Goal: Task Accomplishment & Management: Manage account settings

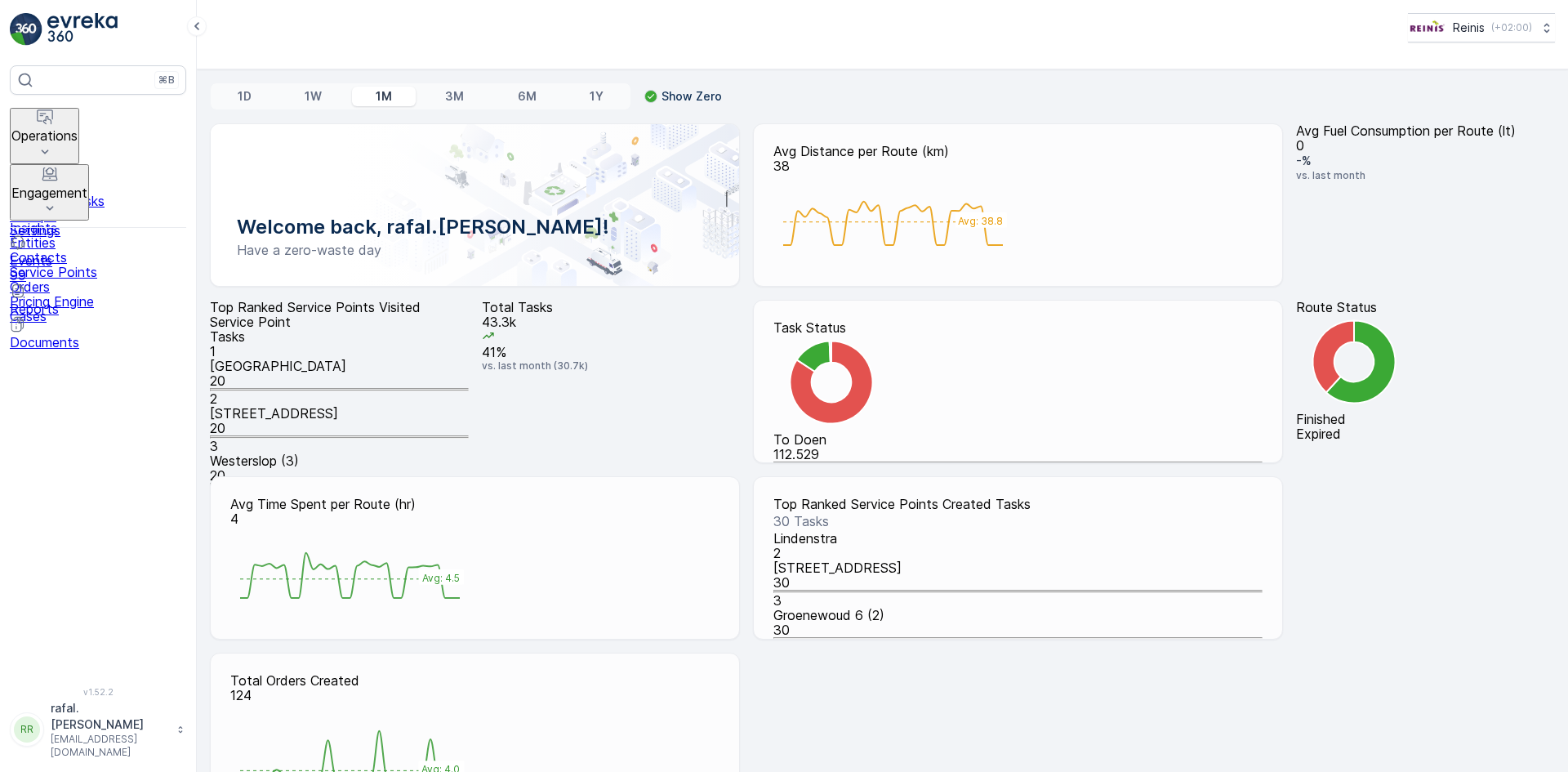
click at [78, 128] on p "Operations" at bounding box center [45, 136] width 66 height 15
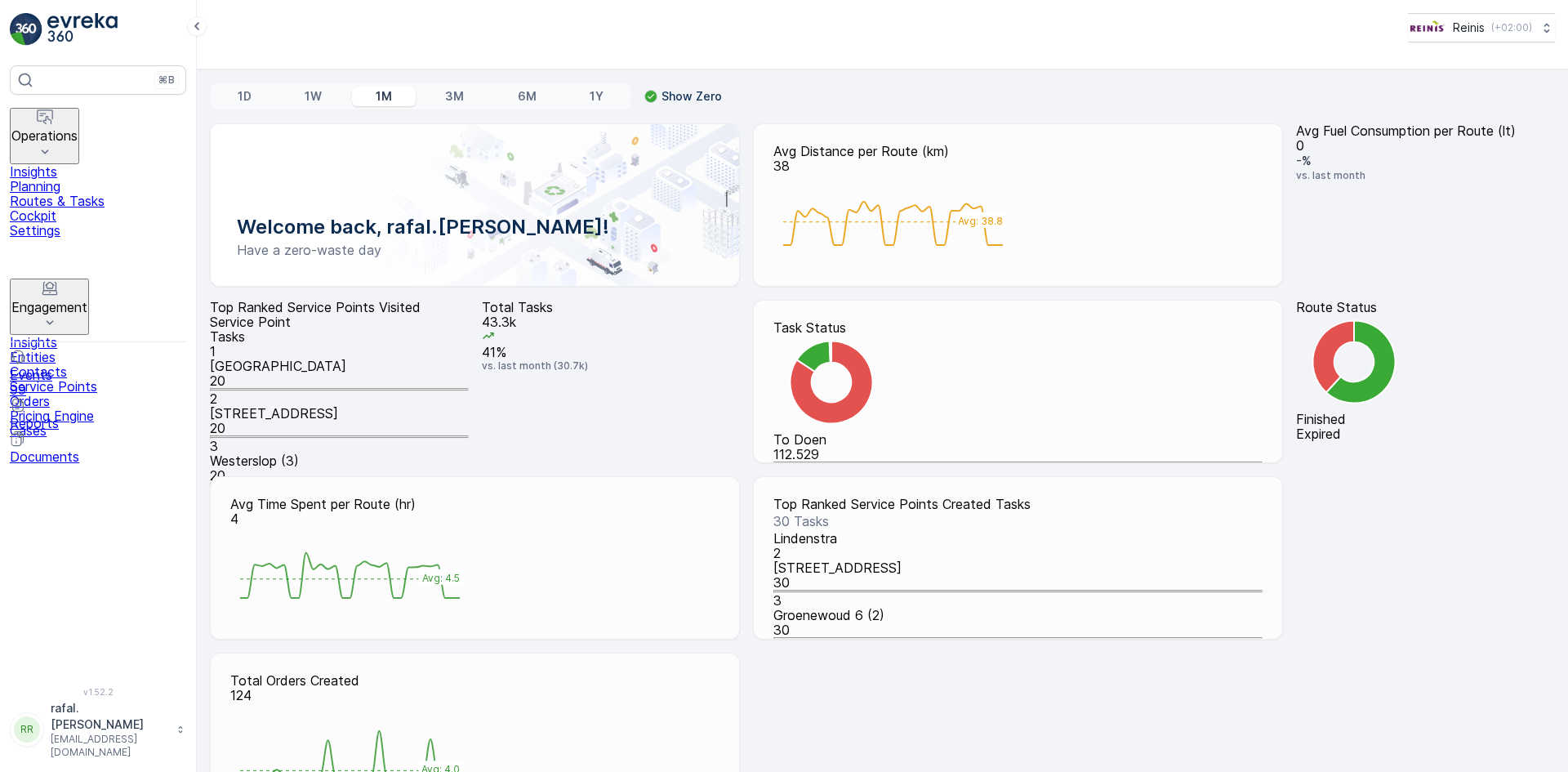
click at [119, 198] on p "Routes & Tasks" at bounding box center [98, 201] width 176 height 15
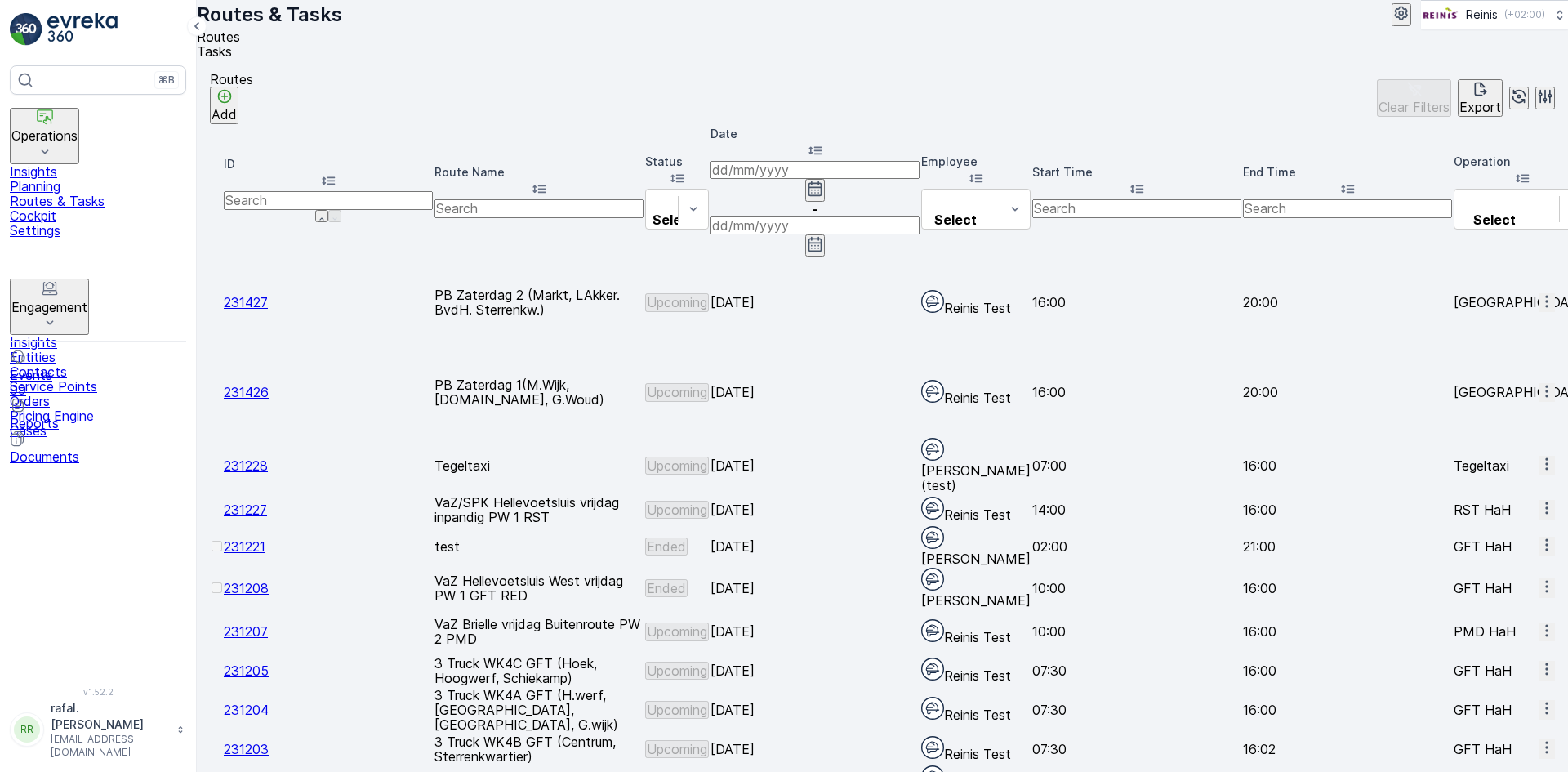
click at [920, 171] on input at bounding box center [815, 170] width 209 height 18
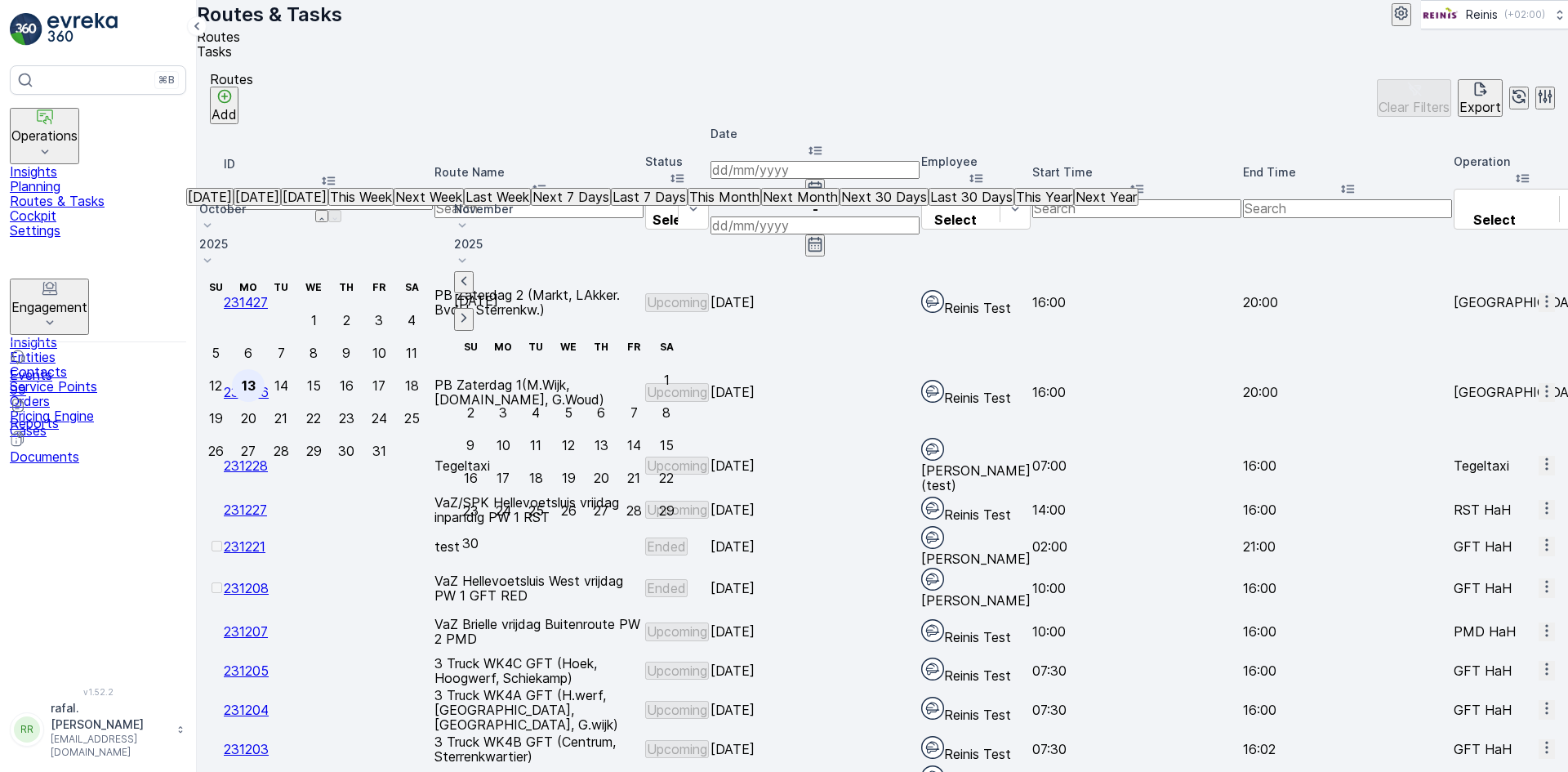
click at [256, 379] on div "13" at bounding box center [248, 386] width 14 height 15
type input "[DATE]"
click at [256, 379] on div "13" at bounding box center [248, 386] width 14 height 15
type input "[DATE]"
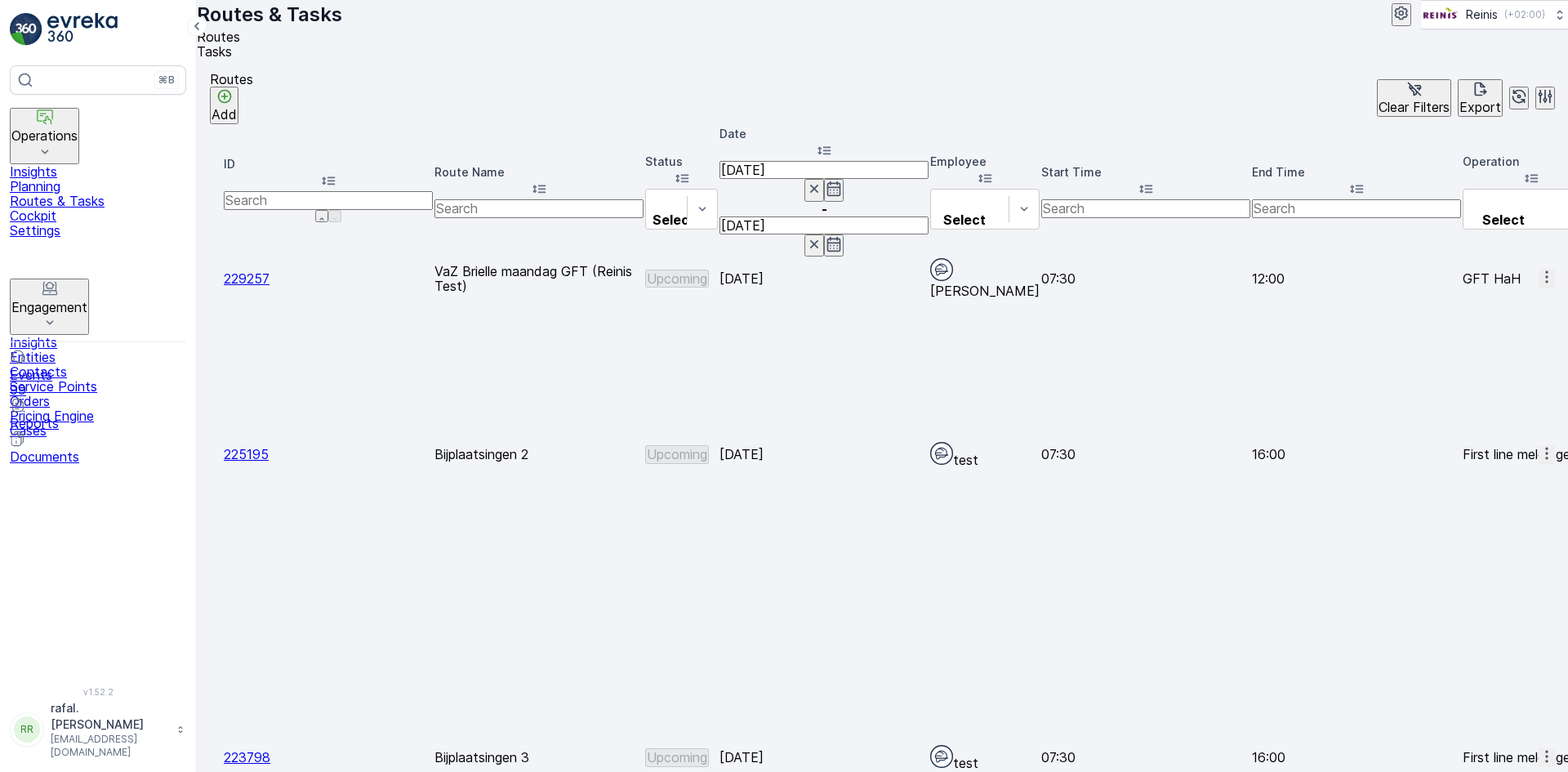
click at [547, 181] on icon at bounding box center [539, 189] width 17 height 17
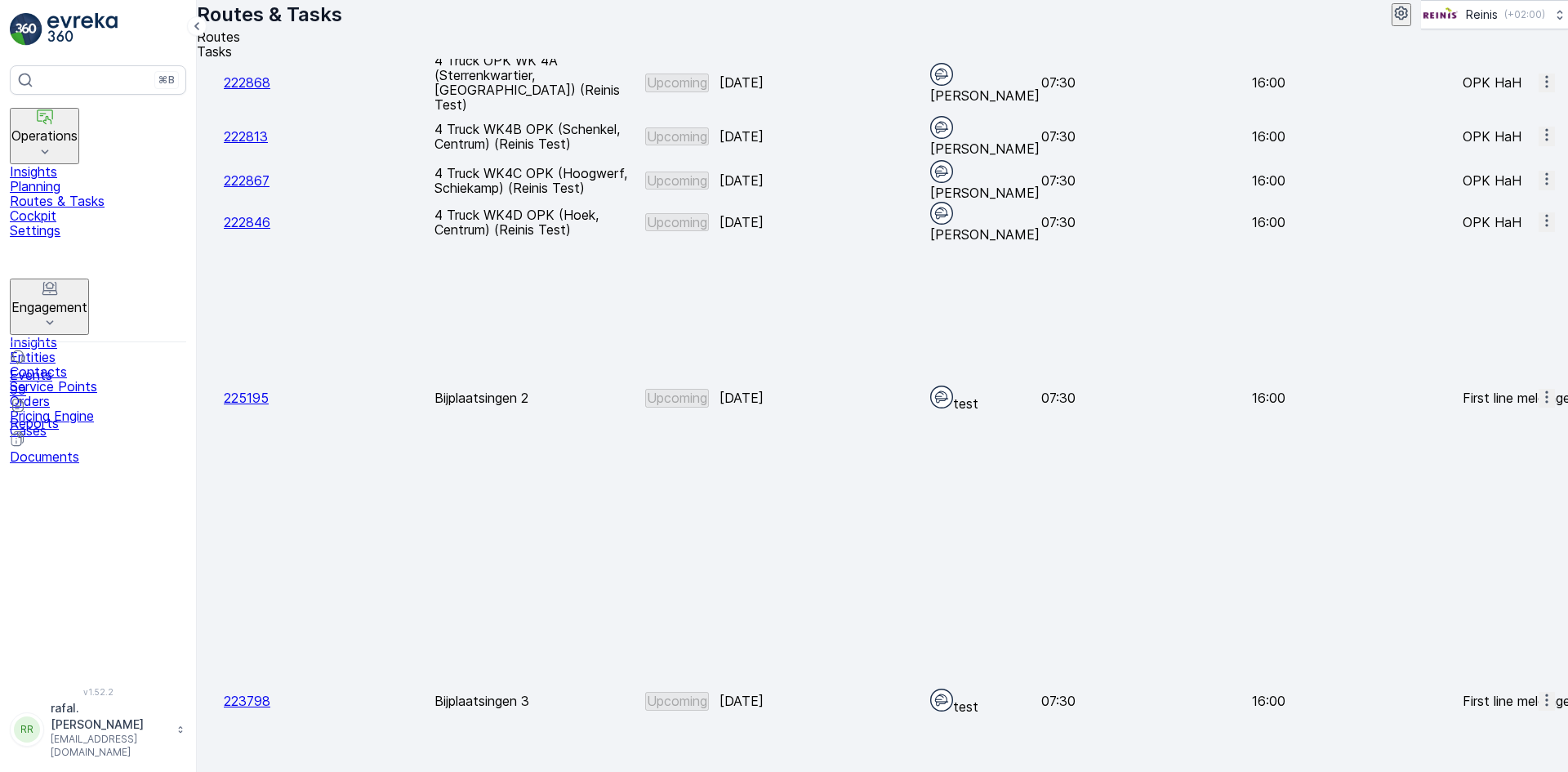
scroll to position [210, 0]
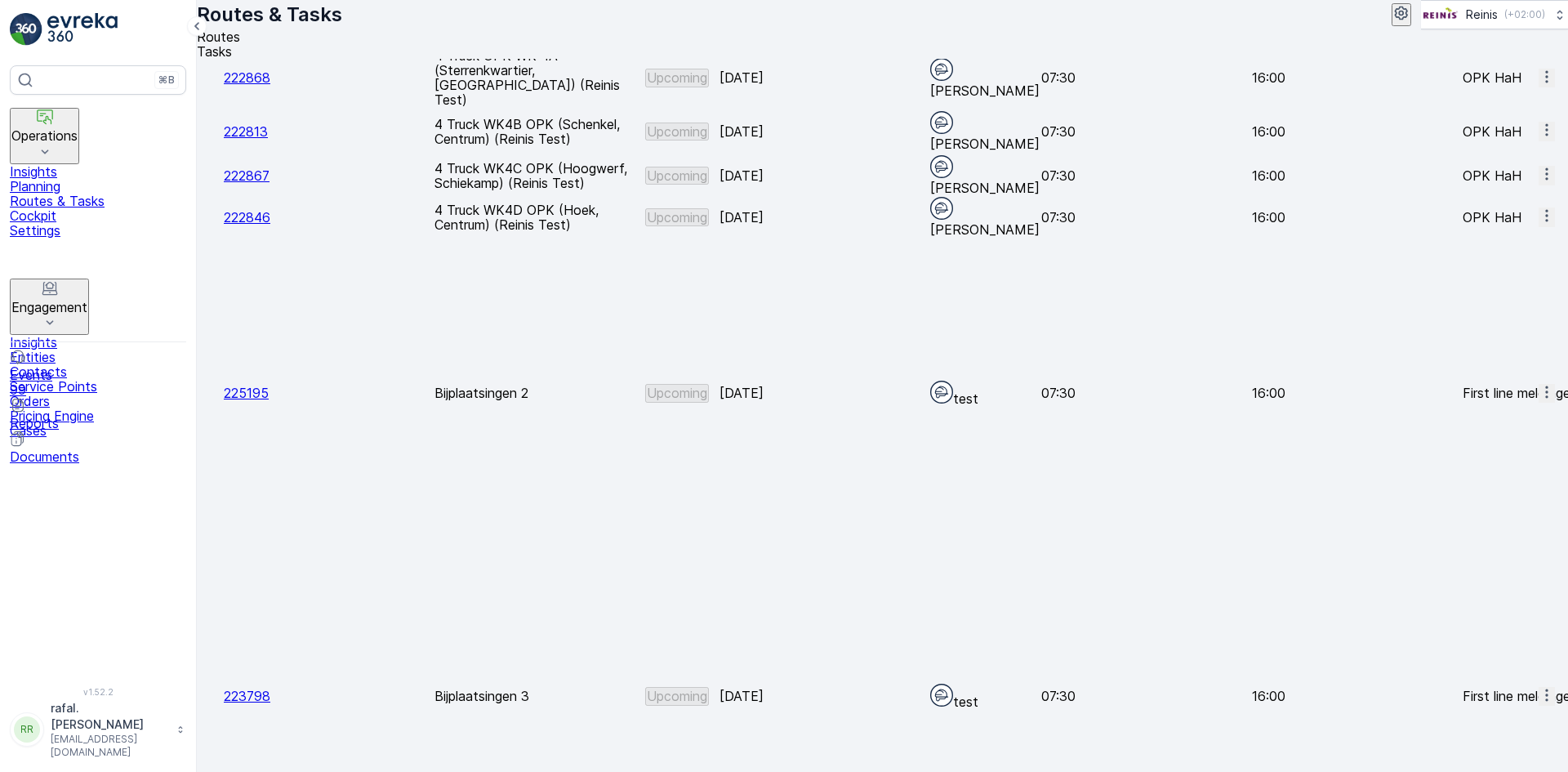
click at [1510, 448] on span "See More Details" at bounding box center [1510, 456] width 104 height 15
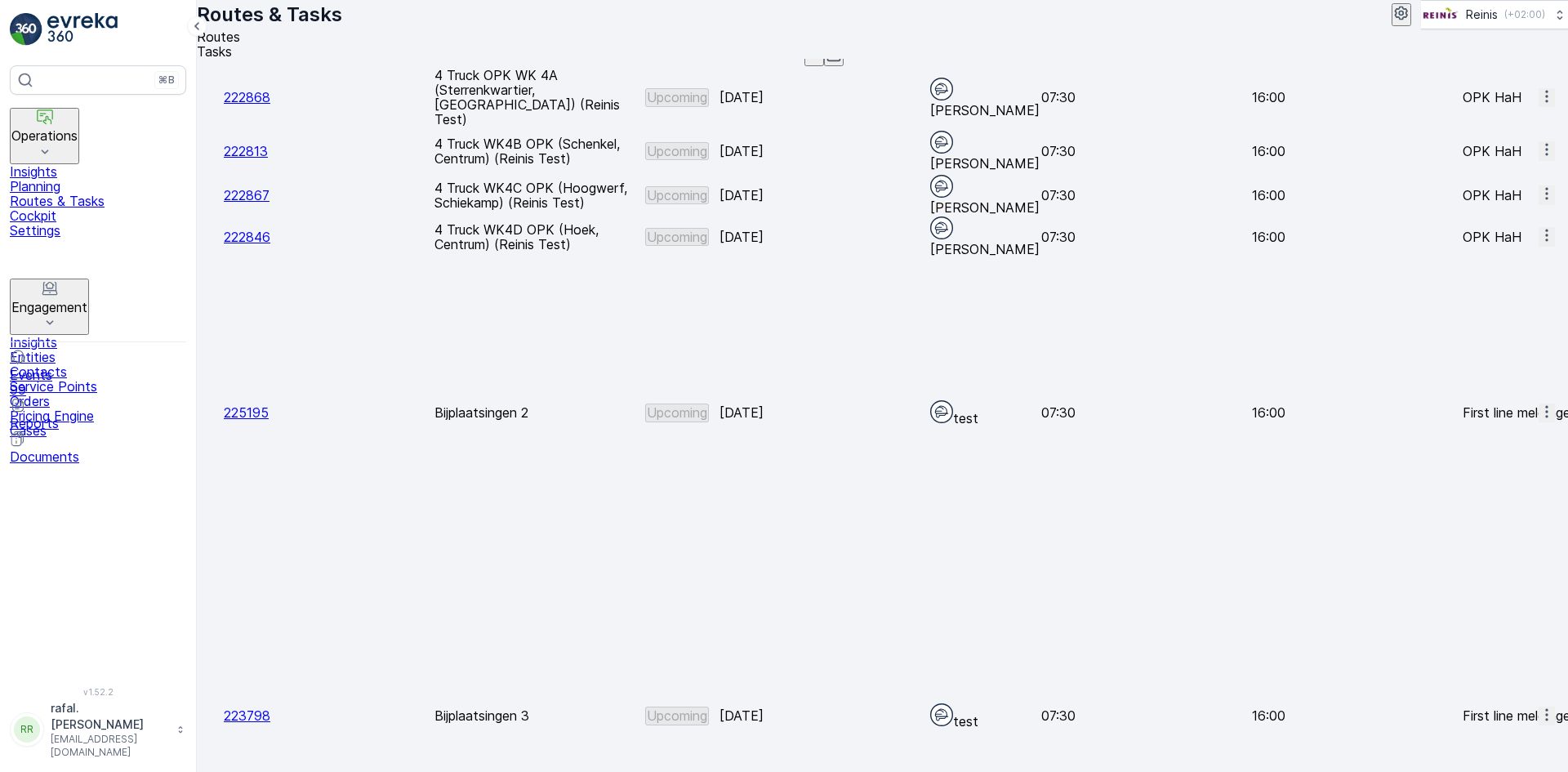
scroll to position [210, 0]
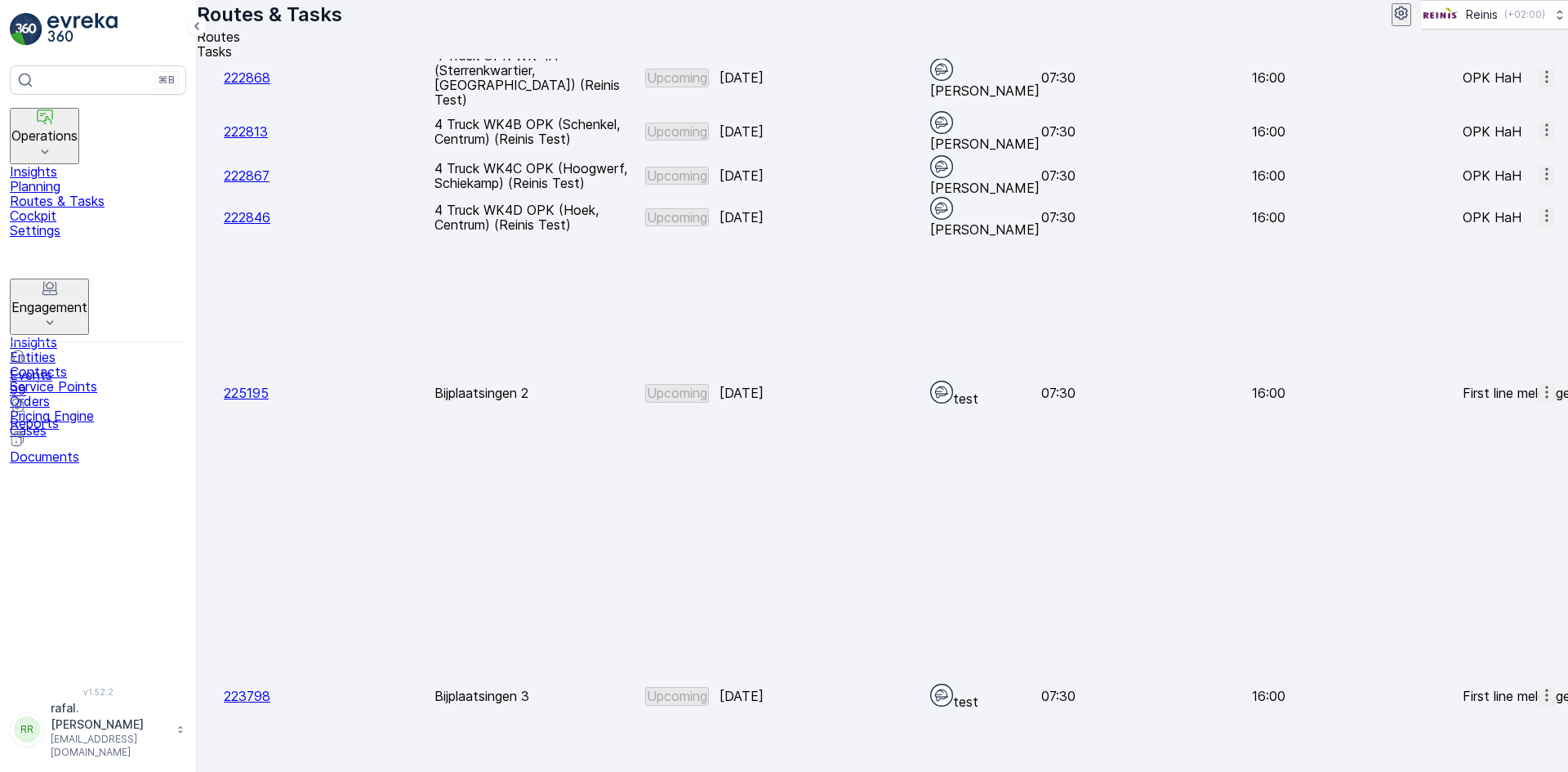
click at [1512, 503] on span "See More Details" at bounding box center [1510, 504] width 104 height 15
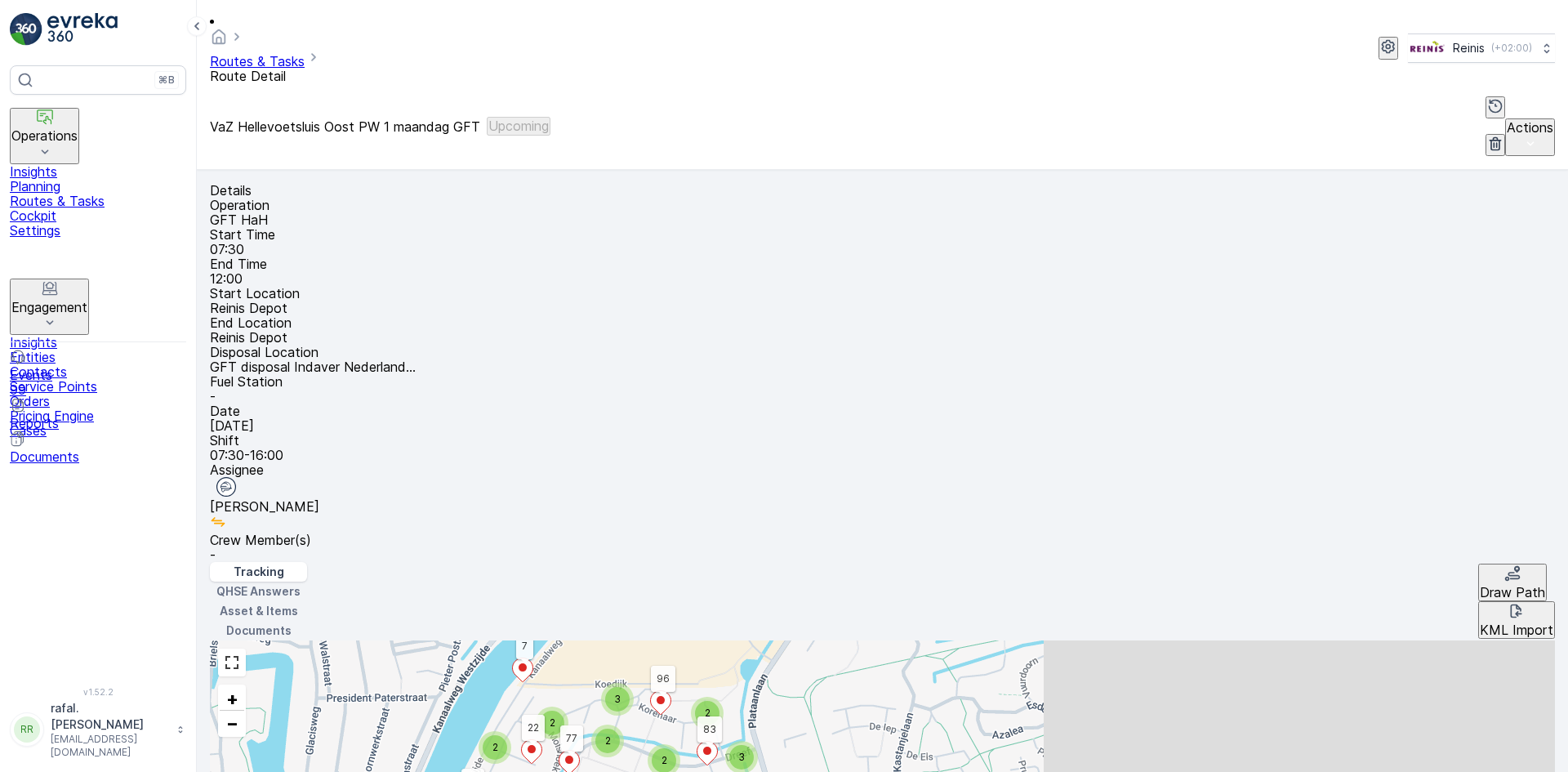
drag, startPoint x: 1224, startPoint y: 348, endPoint x: 1197, endPoint y: 157, distance: 192.9
click at [1197, 562] on div "Tracking QHSE Answers Asset & Items Documents Draw Path KML Import 3 2 4 2 3 3 …" at bounding box center [883, 734] width 1345 height 344
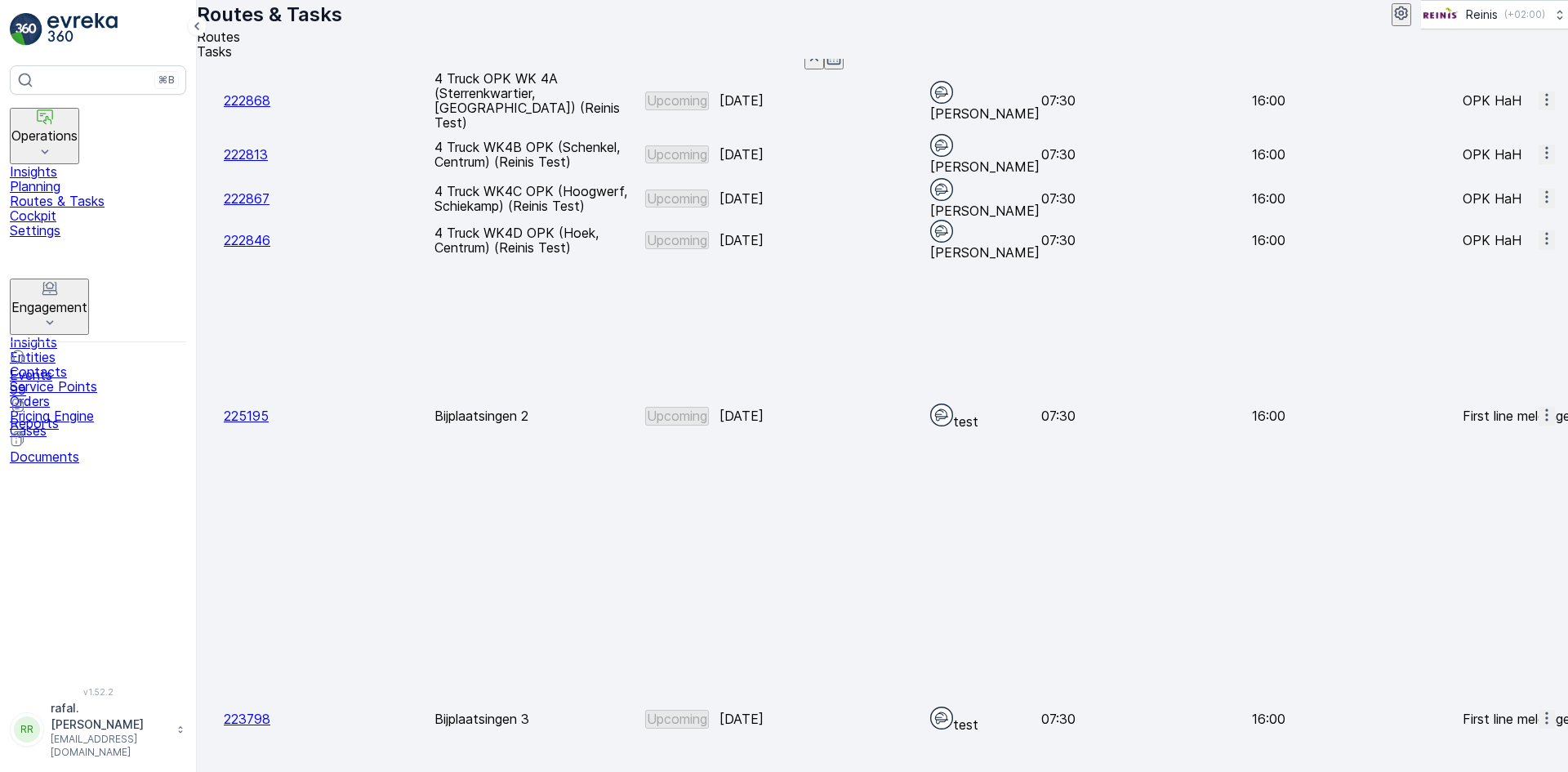
scroll to position [210, 0]
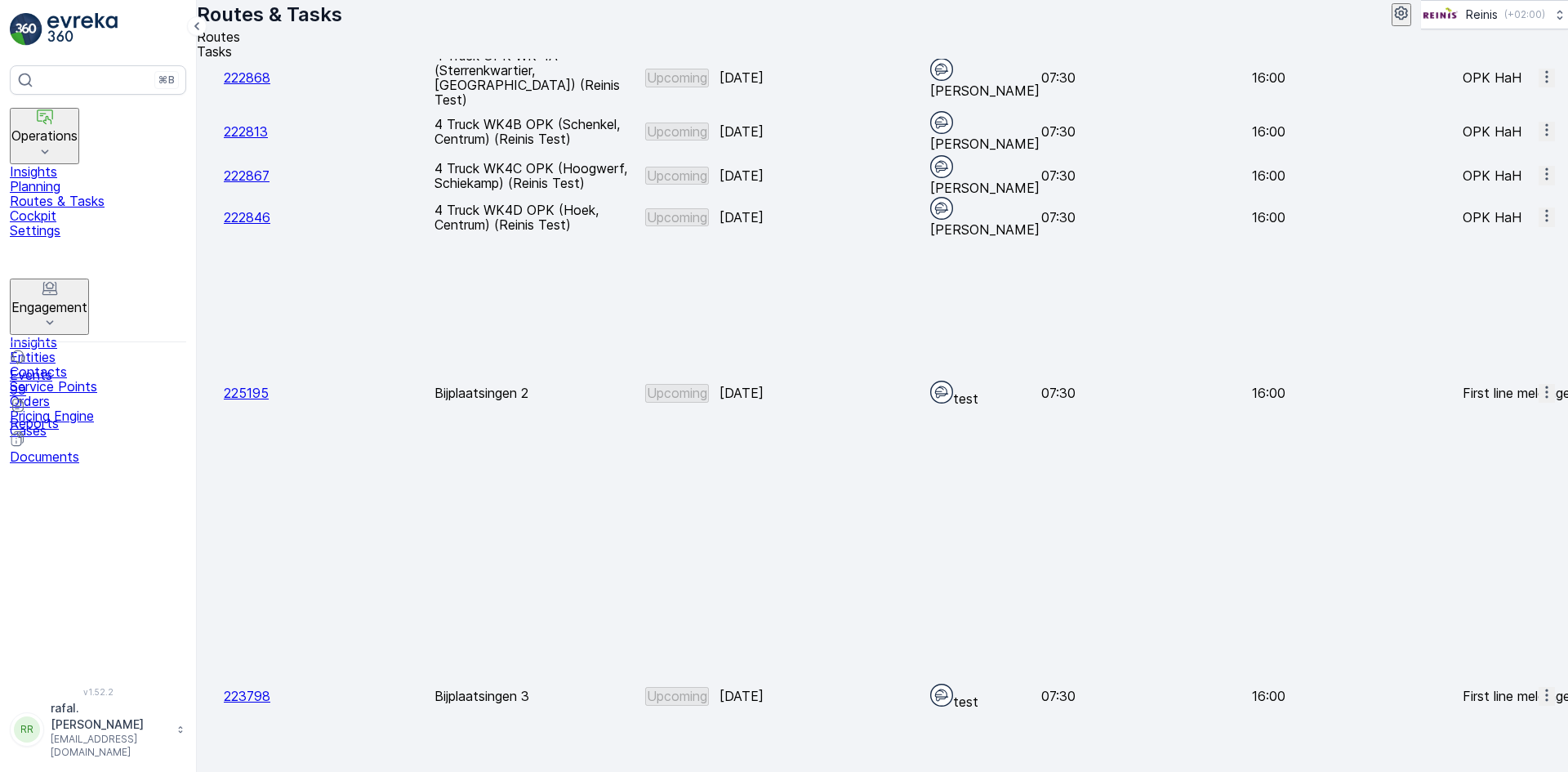
click at [1503, 541] on span "See More Details" at bounding box center [1510, 545] width 104 height 15
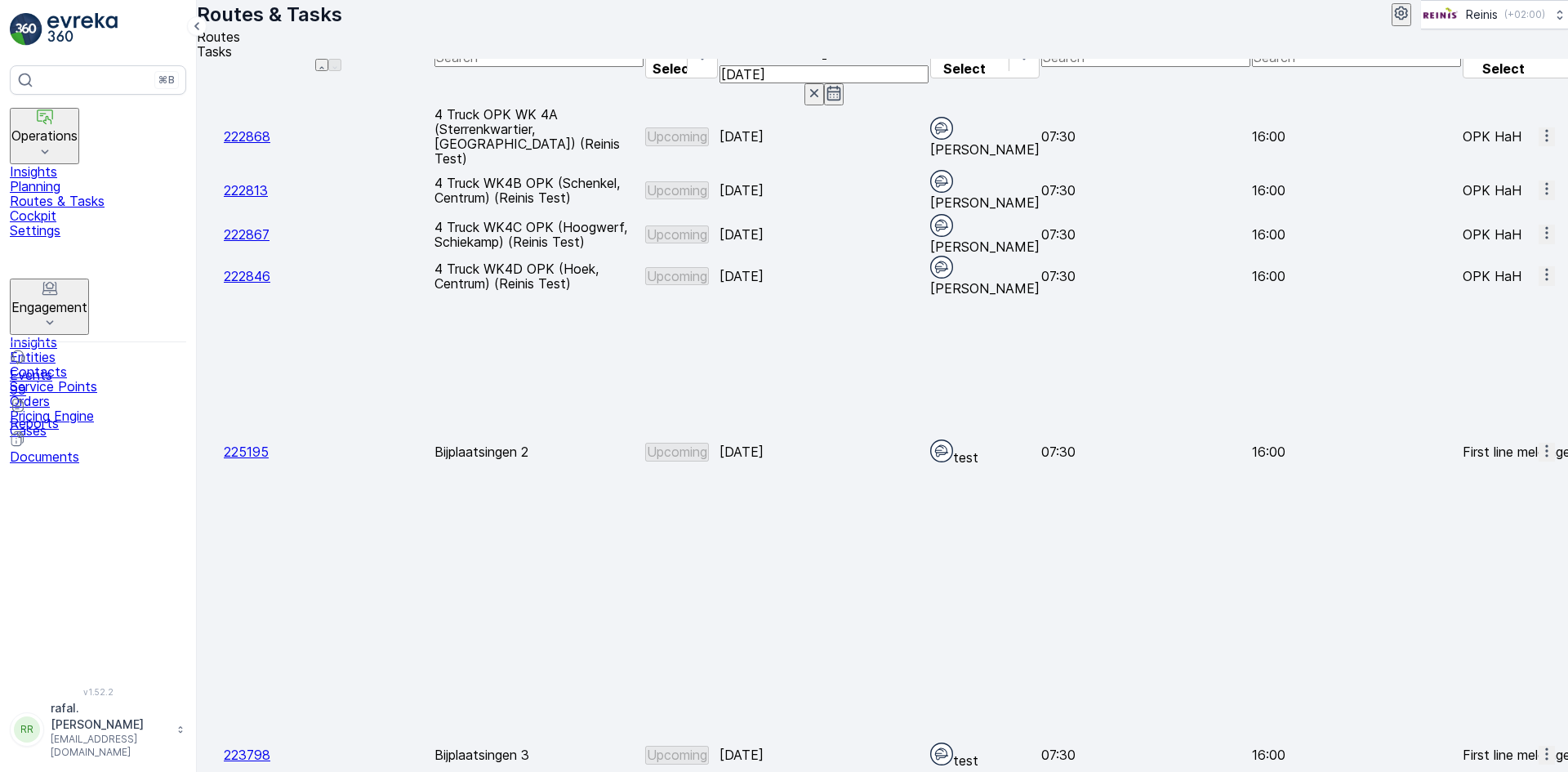
scroll to position [210, 0]
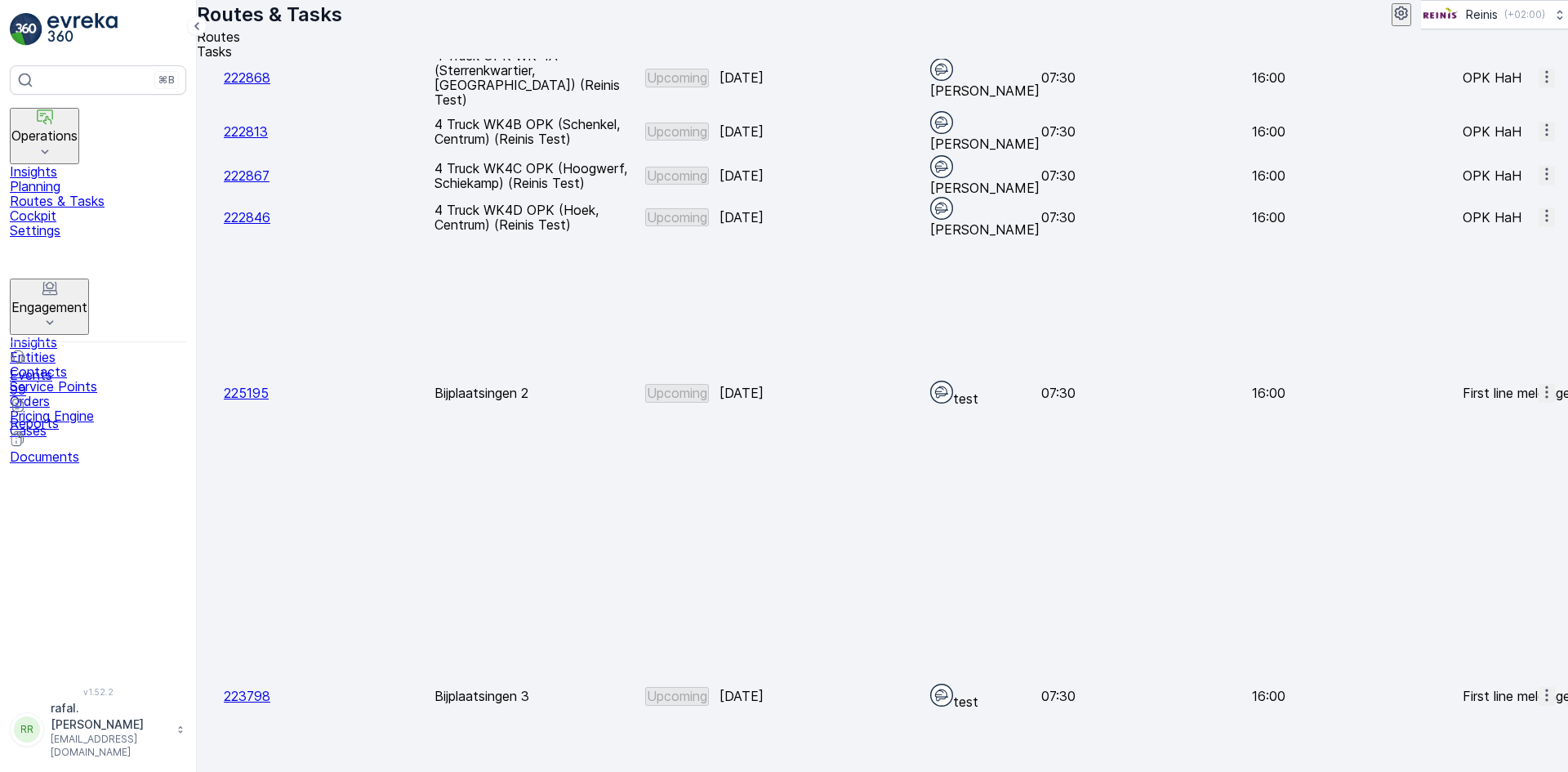
click at [1509, 620] on span "See More Details" at bounding box center [1510, 627] width 104 height 15
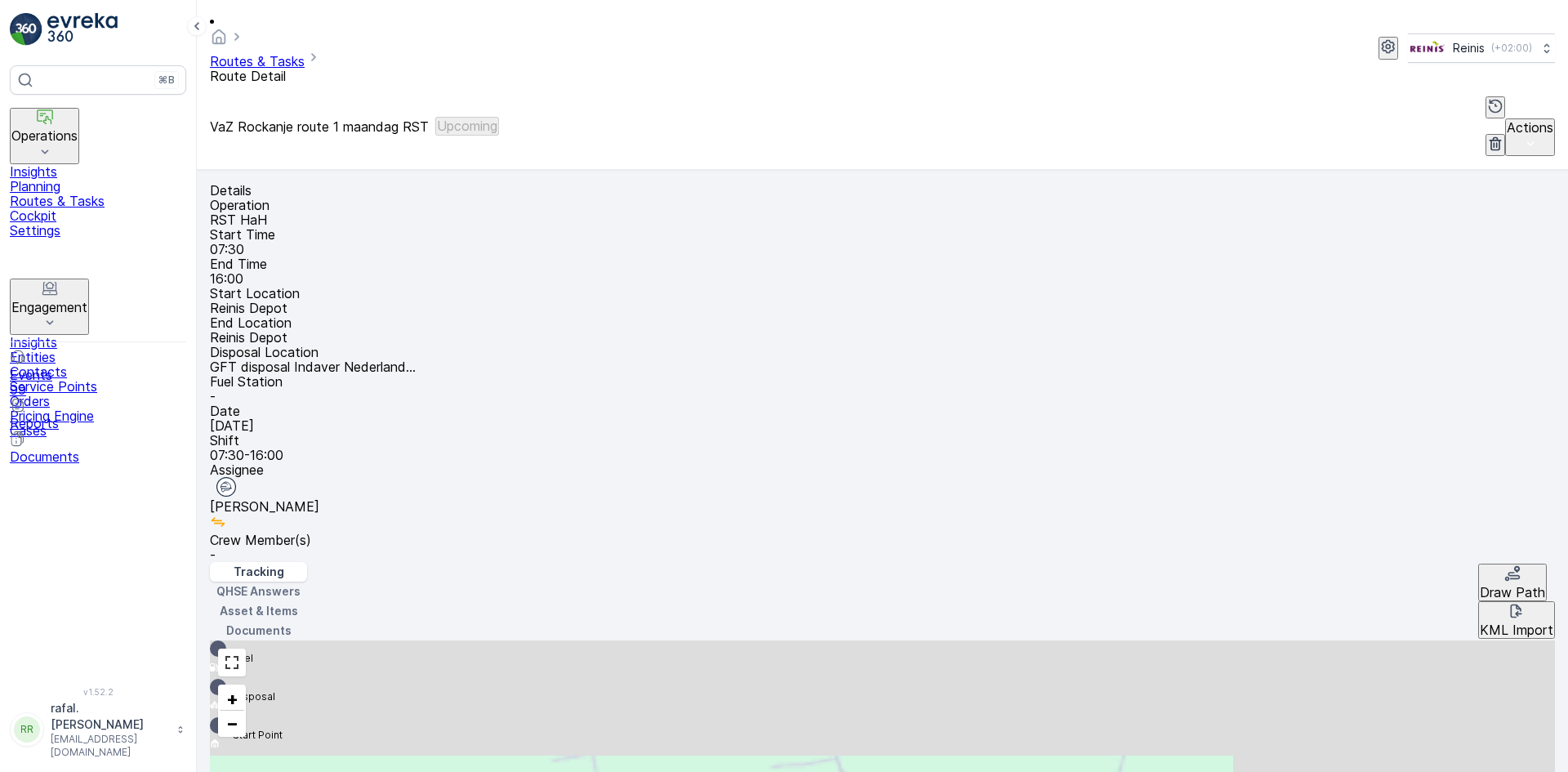
drag, startPoint x: 1071, startPoint y: 317, endPoint x: 1074, endPoint y: 401, distance: 84.1
click at [1074, 641] on div "2 6 26 26 6 2 6 4 15 18 40 17 6 9 26 38 3 4 4 4 2 4 5 5 2 3 5 2 5 2 3 4 2 2 2 4…" at bounding box center [883, 774] width 1345 height 266
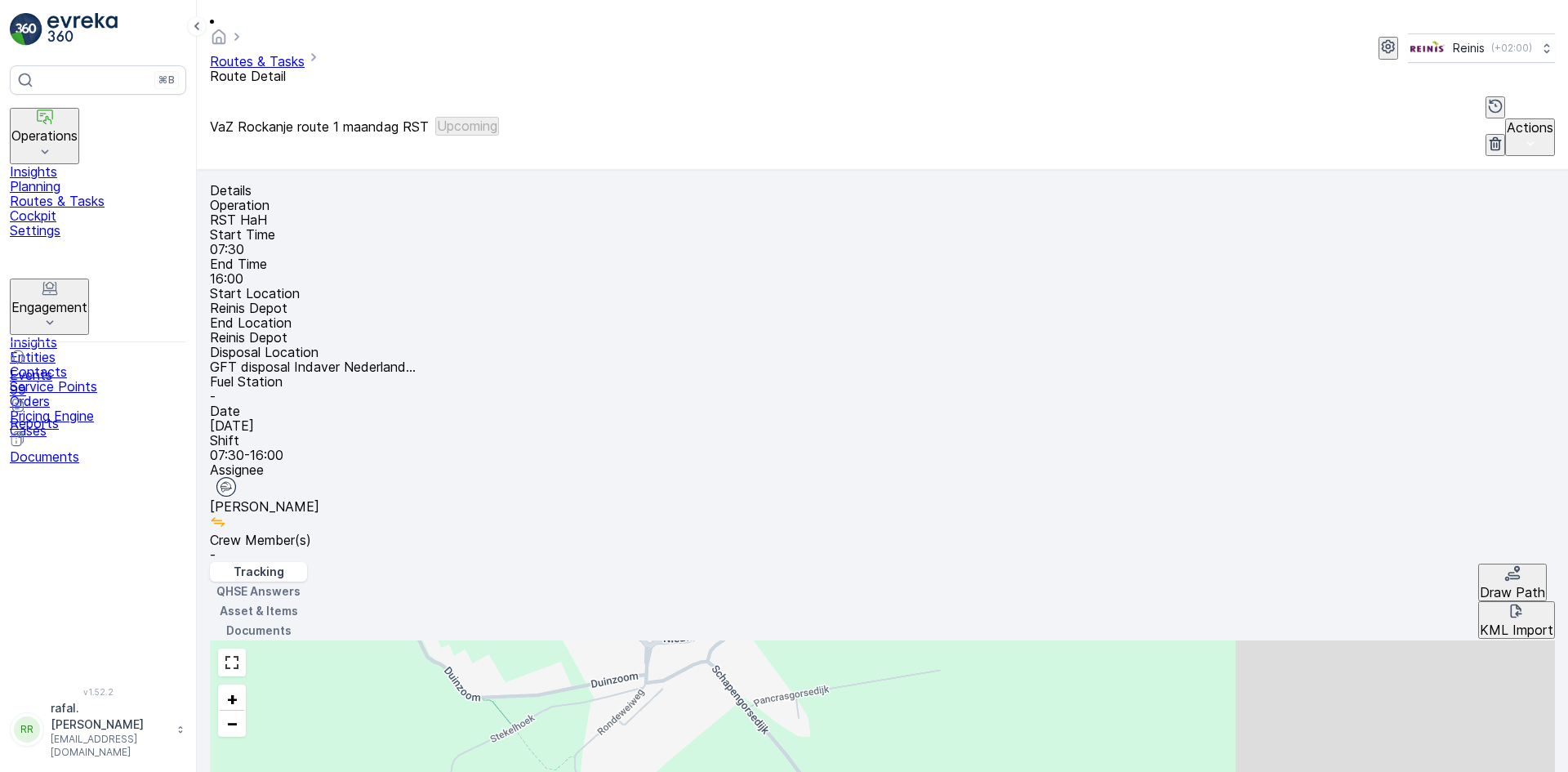
drag, startPoint x: 1086, startPoint y: 248, endPoint x: 1074, endPoint y: 394, distance: 146.5
click at [1074, 641] on div "3 4 4 4 2 4 5 5 2 3 5 2 5 2 3 4 2 2 2 4 2 3 2 2 3 4 3 2 2 2 3 4 4 2 6 5 5 2 2 3…" at bounding box center [883, 774] width 1345 height 266
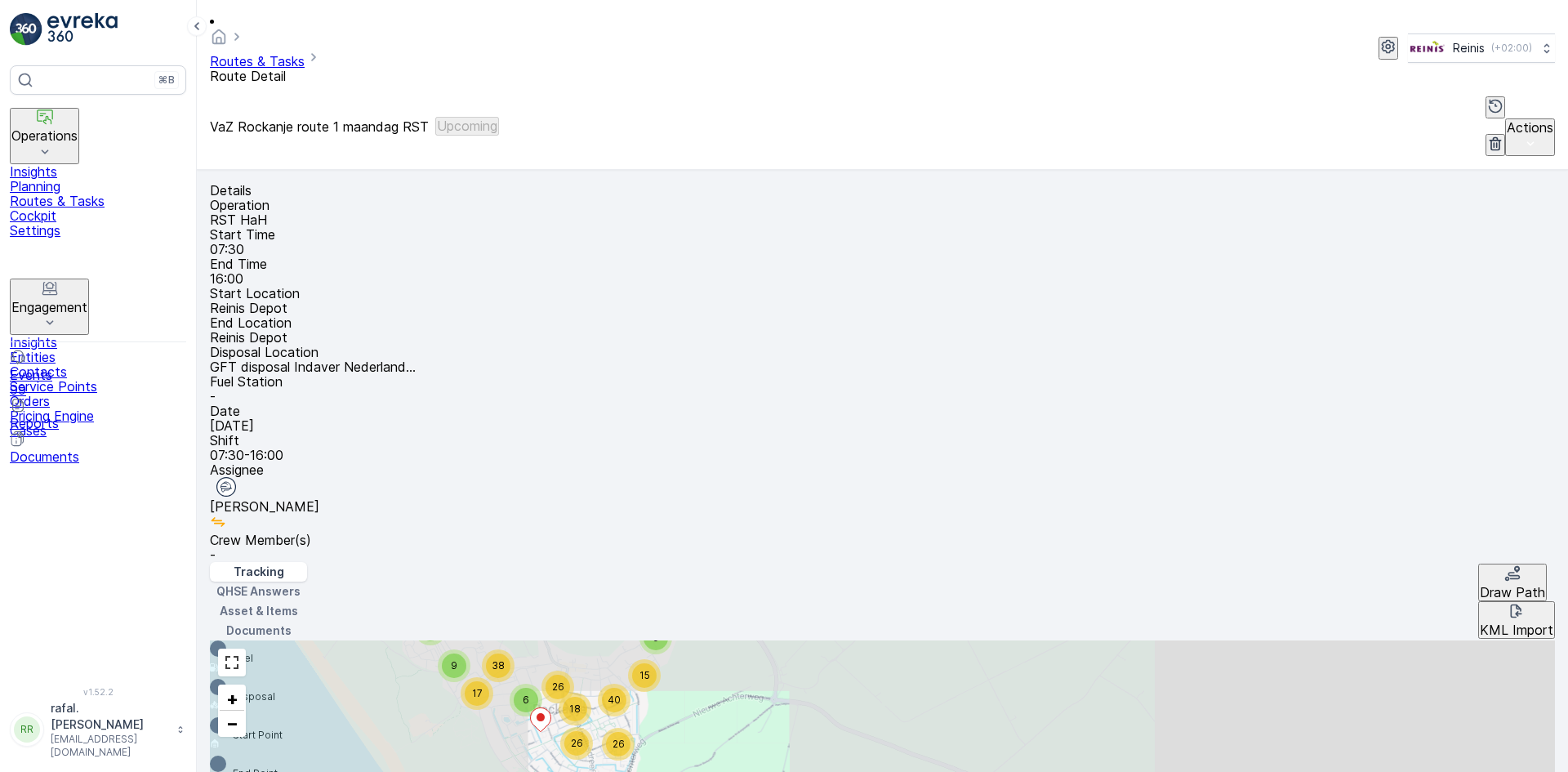
drag, startPoint x: 1070, startPoint y: 266, endPoint x: 1052, endPoint y: 357, distance: 92.8
click at [1052, 641] on div "3 4 4 4 2 4 5 5 2 3 5 2 5 2 3 4 2 2 2 4 2 3 2 2 3 4 3 2 2 2 3 4 4 2 6 5 5 2 2 3…" at bounding box center [883, 774] width 1345 height 266
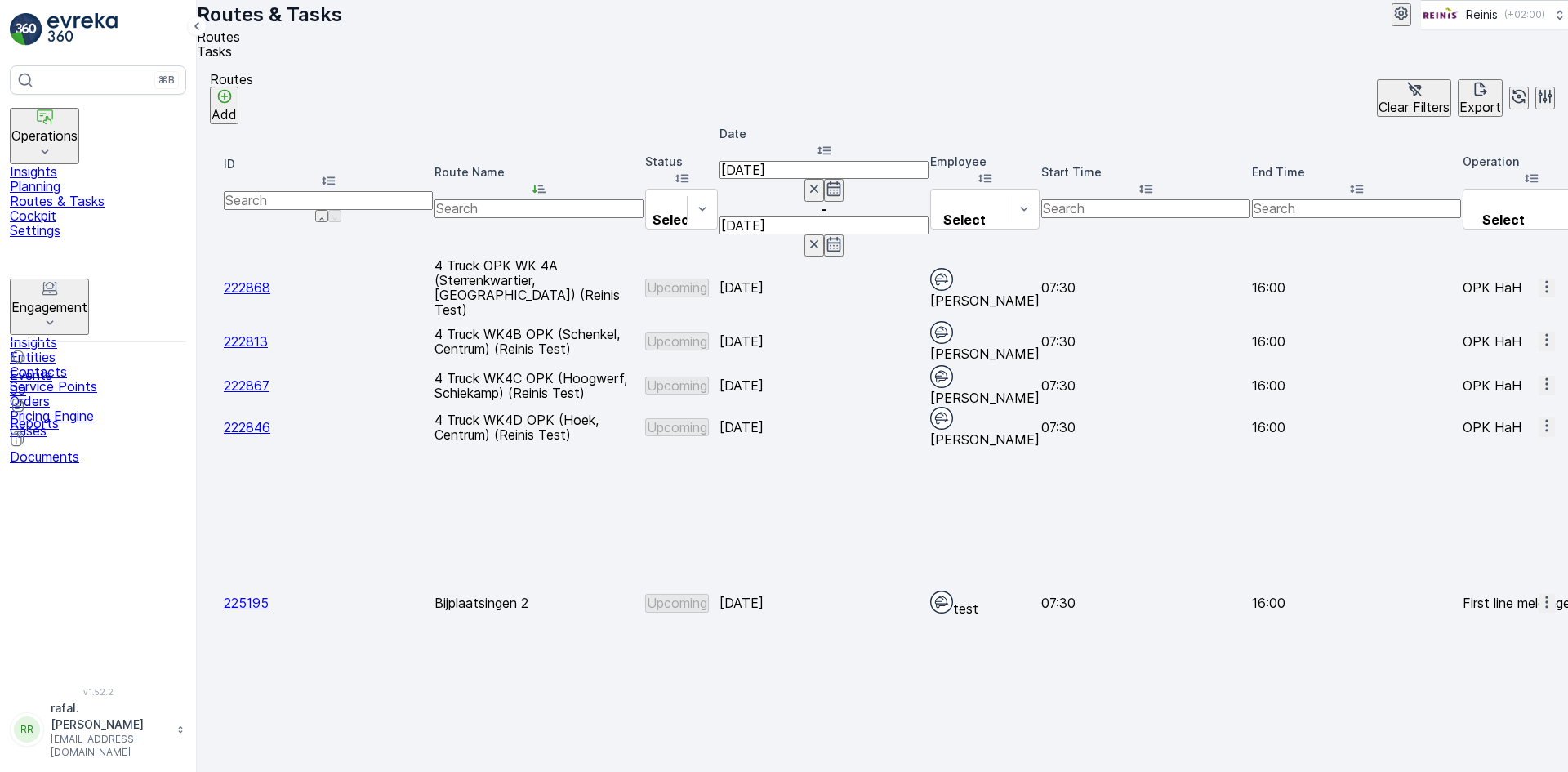
scroll to position [210, 0]
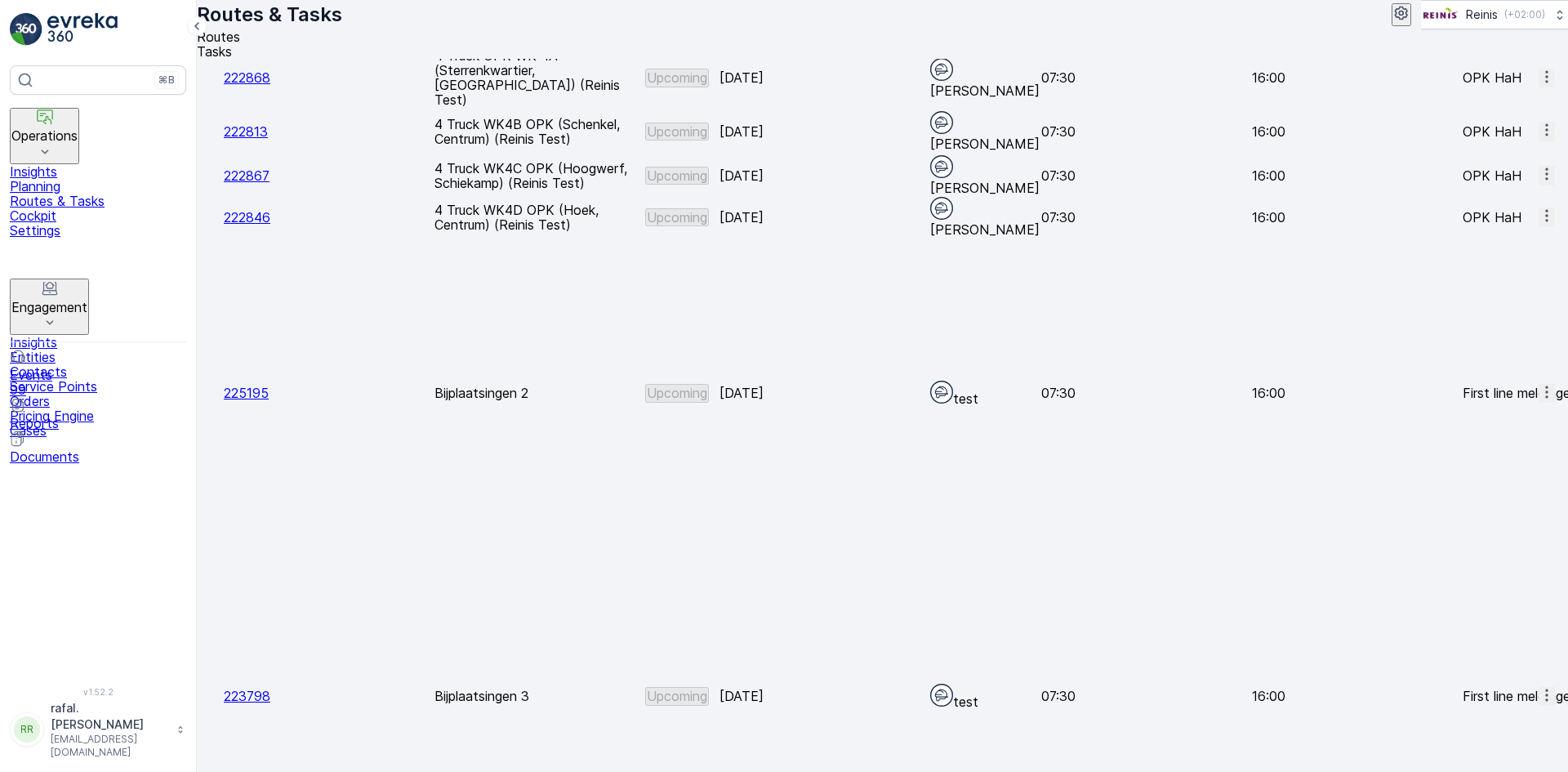
click at [1500, 495] on span "See More Details" at bounding box center [1510, 497] width 104 height 15
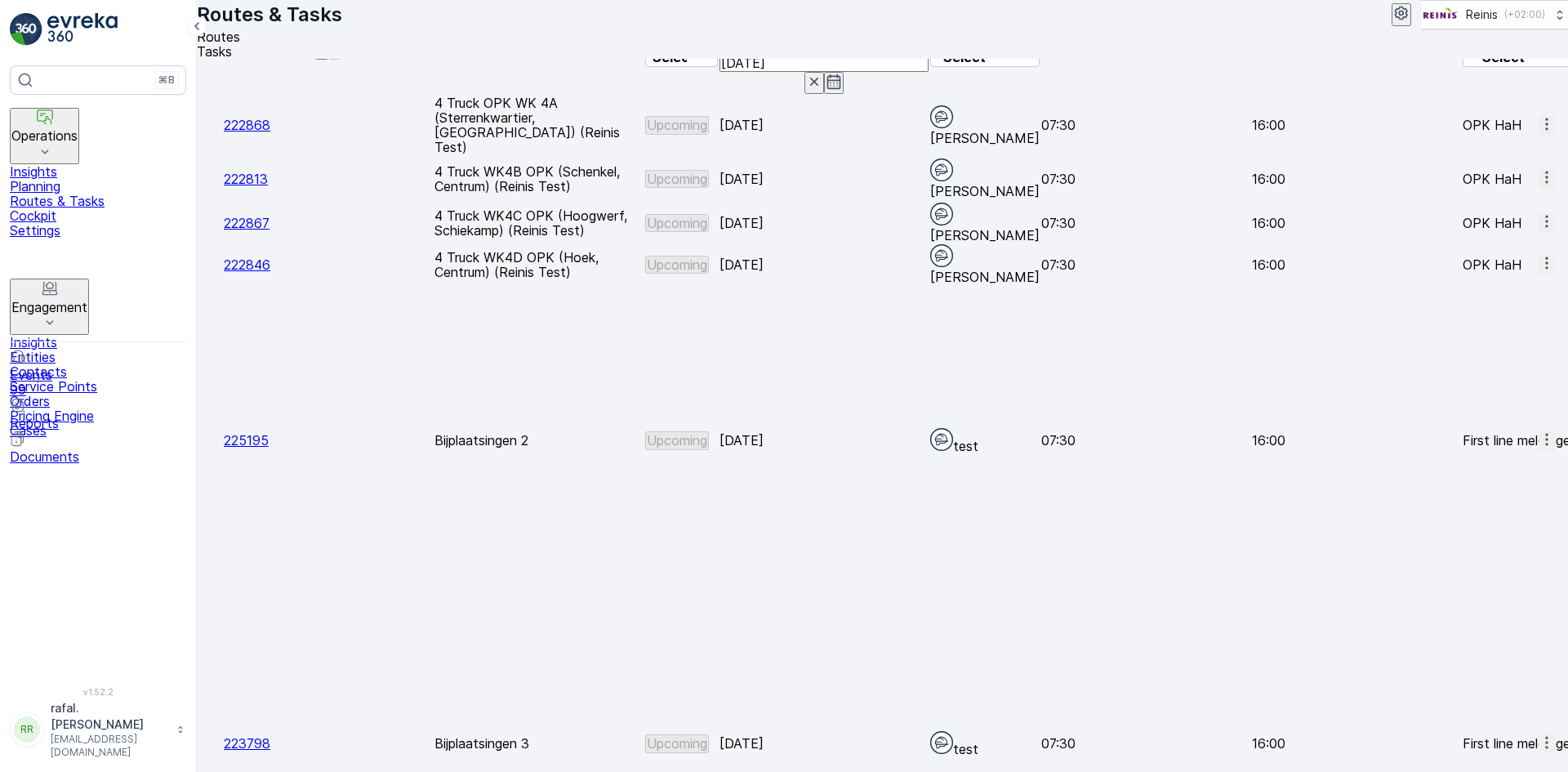
scroll to position [163, 0]
click at [1498, 687] on span "Change Assignee" at bounding box center [1509, 690] width 103 height 15
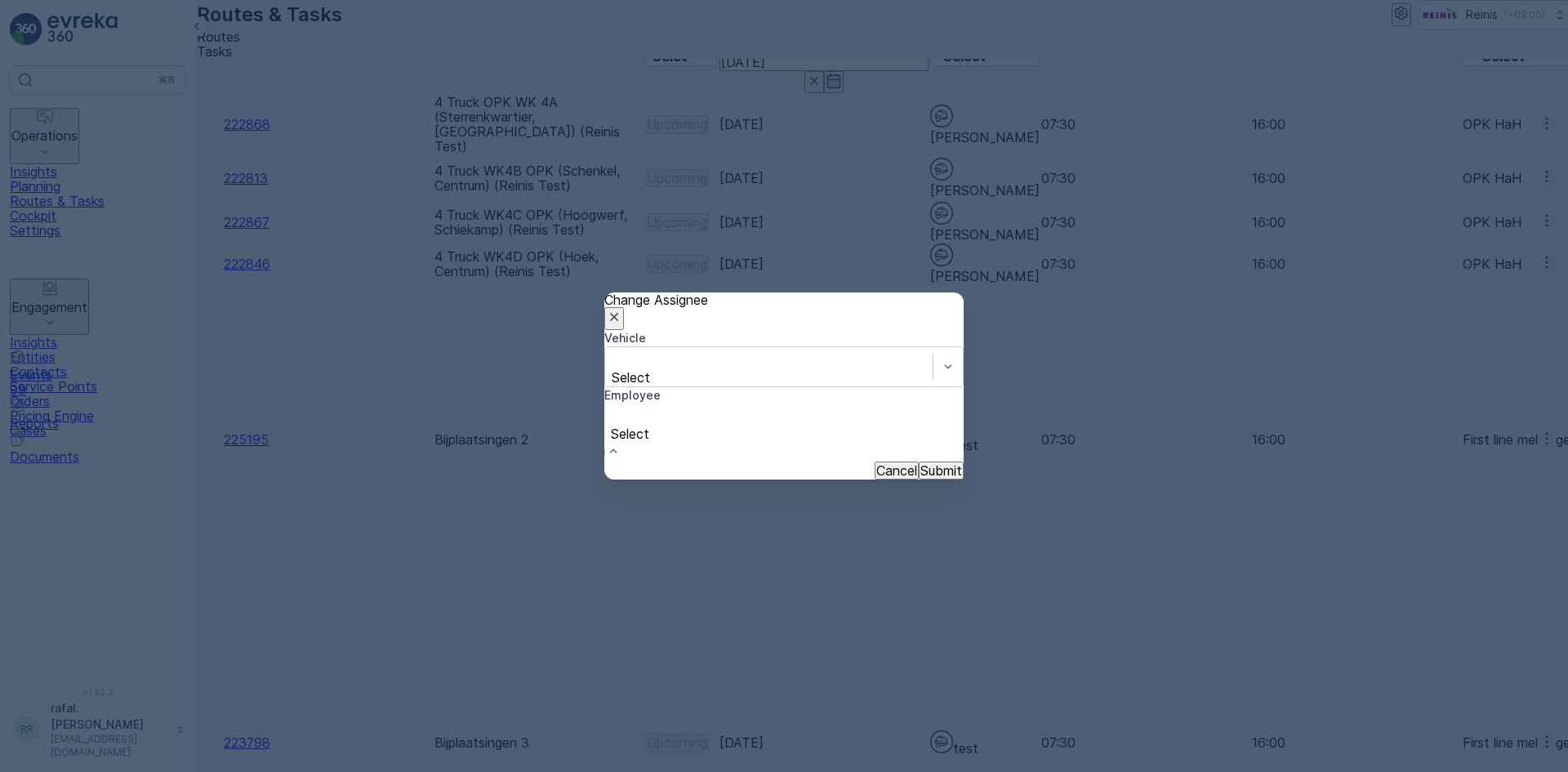
scroll to position [245, 0]
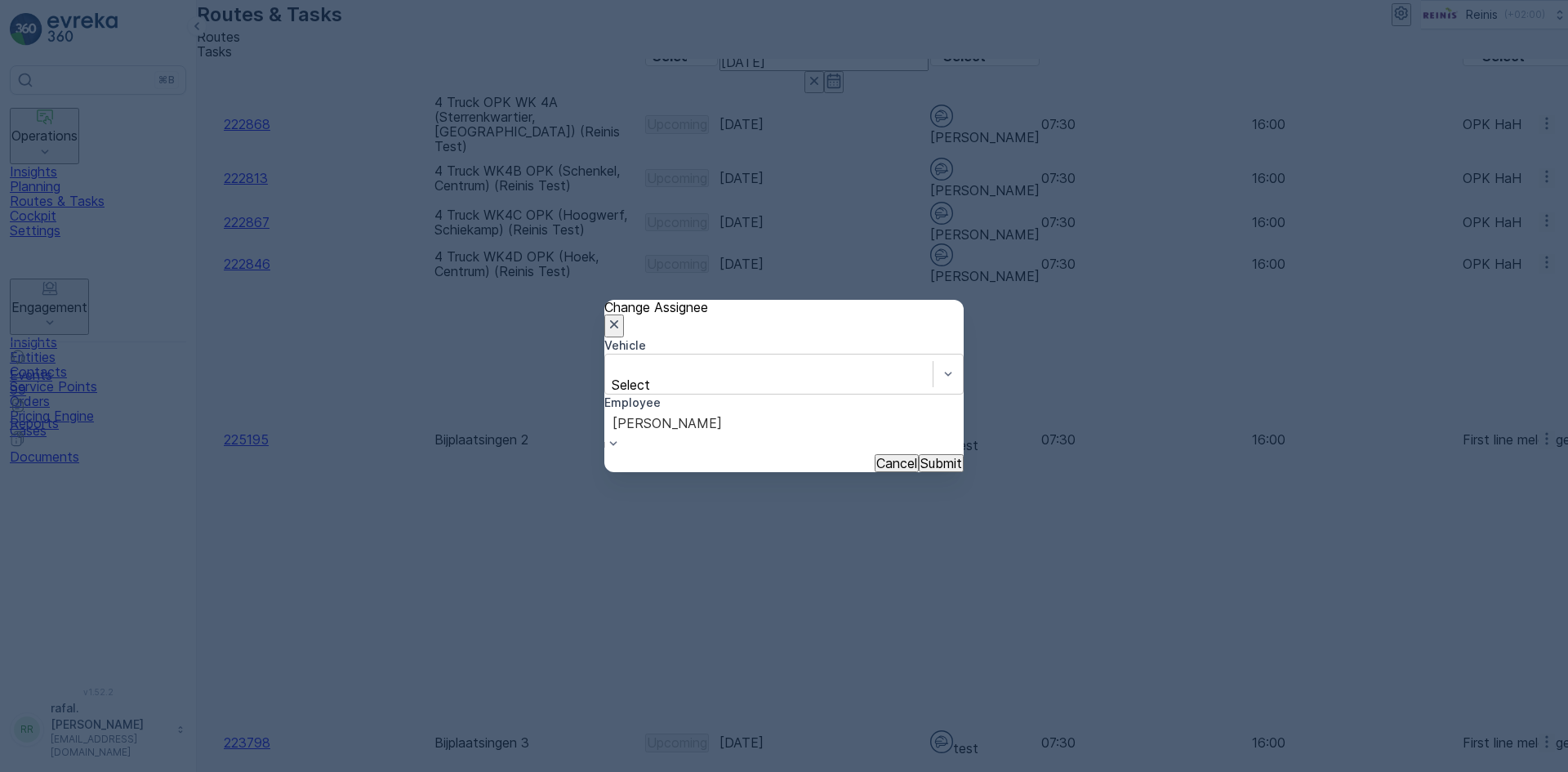
click at [921, 456] on p "Submit" at bounding box center [941, 464] width 41 height 15
